Goal: Navigation & Orientation: Find specific page/section

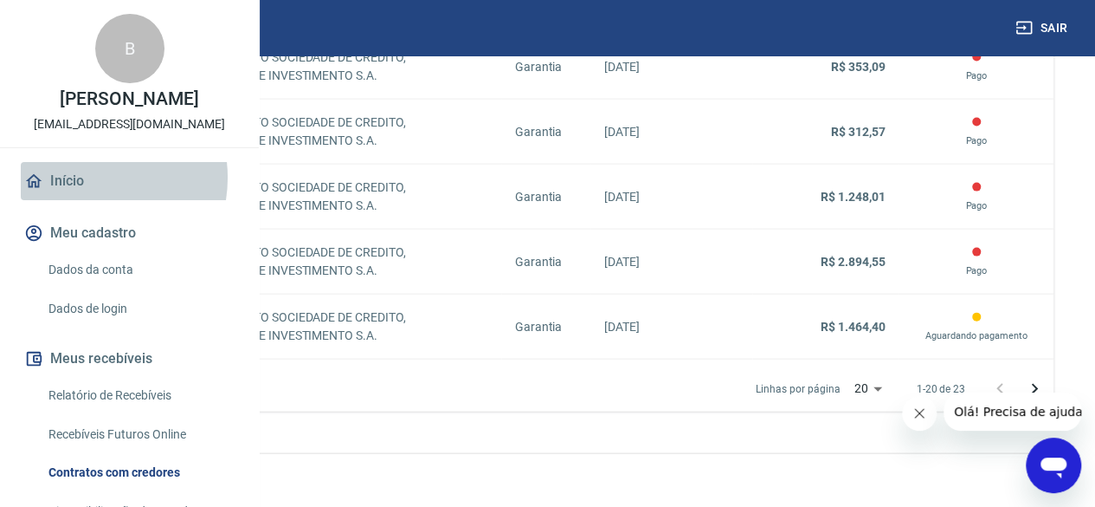
click at [85, 200] on link "Início" at bounding box center [129, 181] width 217 height 38
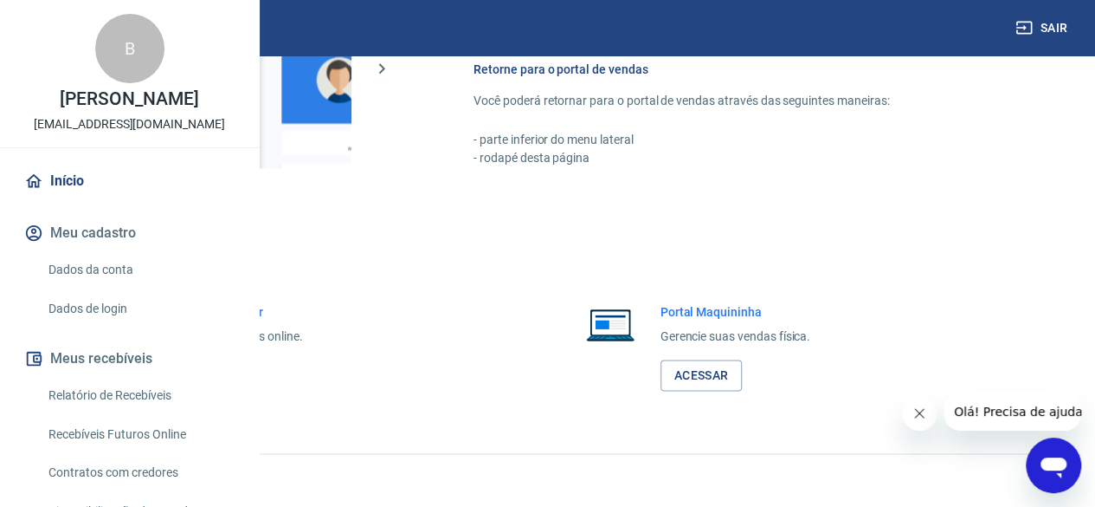
scroll to position [1219, 0]
click at [231, 369] on link "Acessar" at bounding box center [190, 375] width 82 height 32
